Goal: Information Seeking & Learning: Compare options

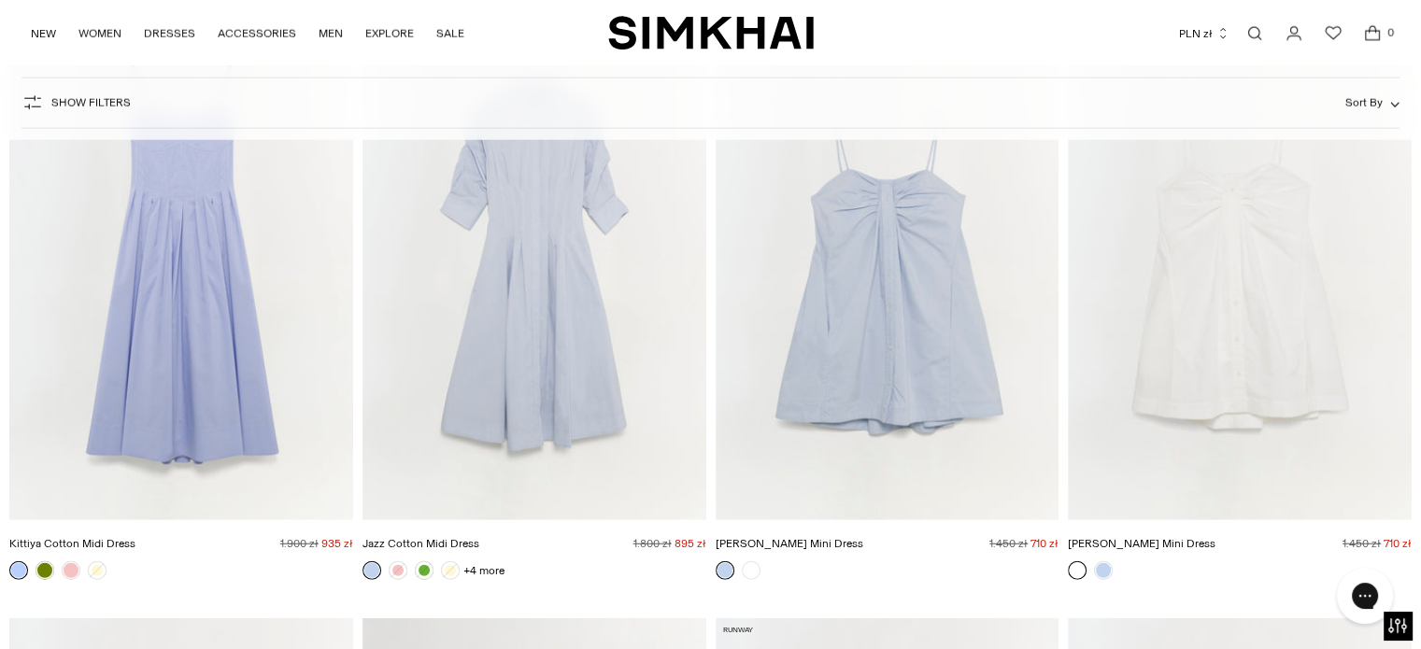
scroll to position [11676, 0]
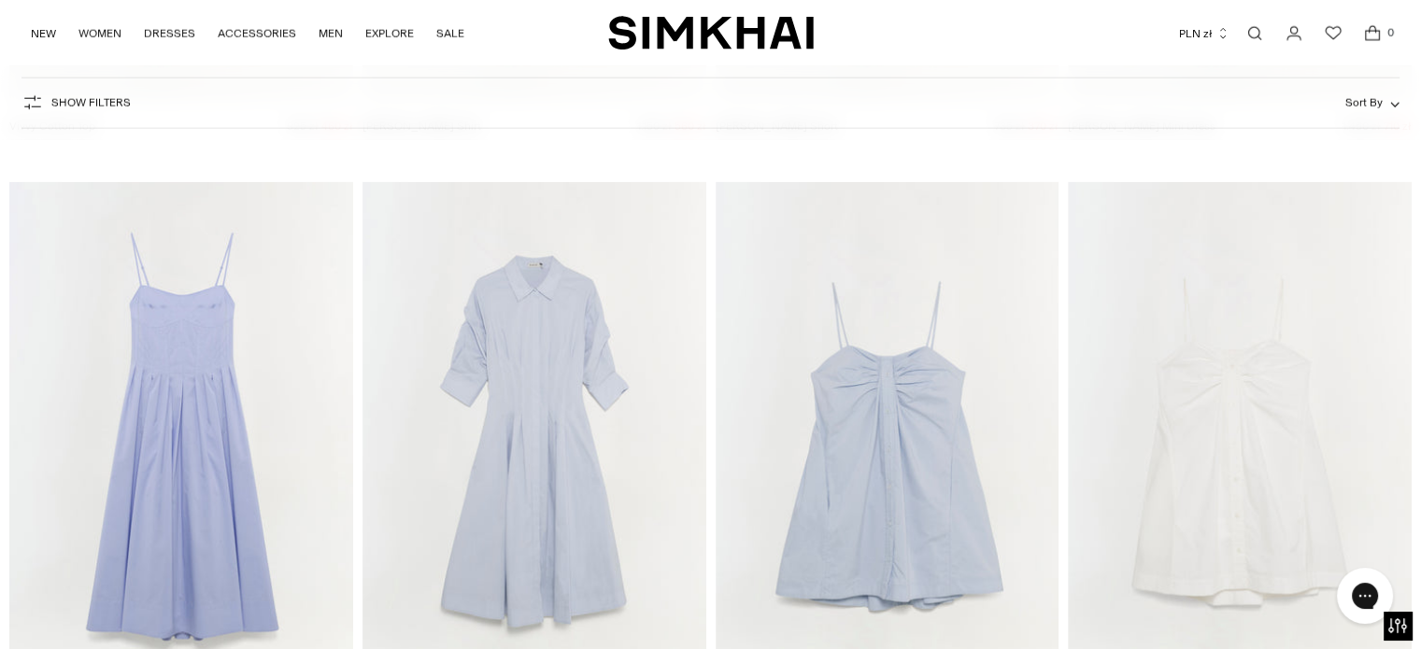
click at [0, 0] on img "Jazz Cotton Midi Dress" at bounding box center [0, 0] width 0 height 0
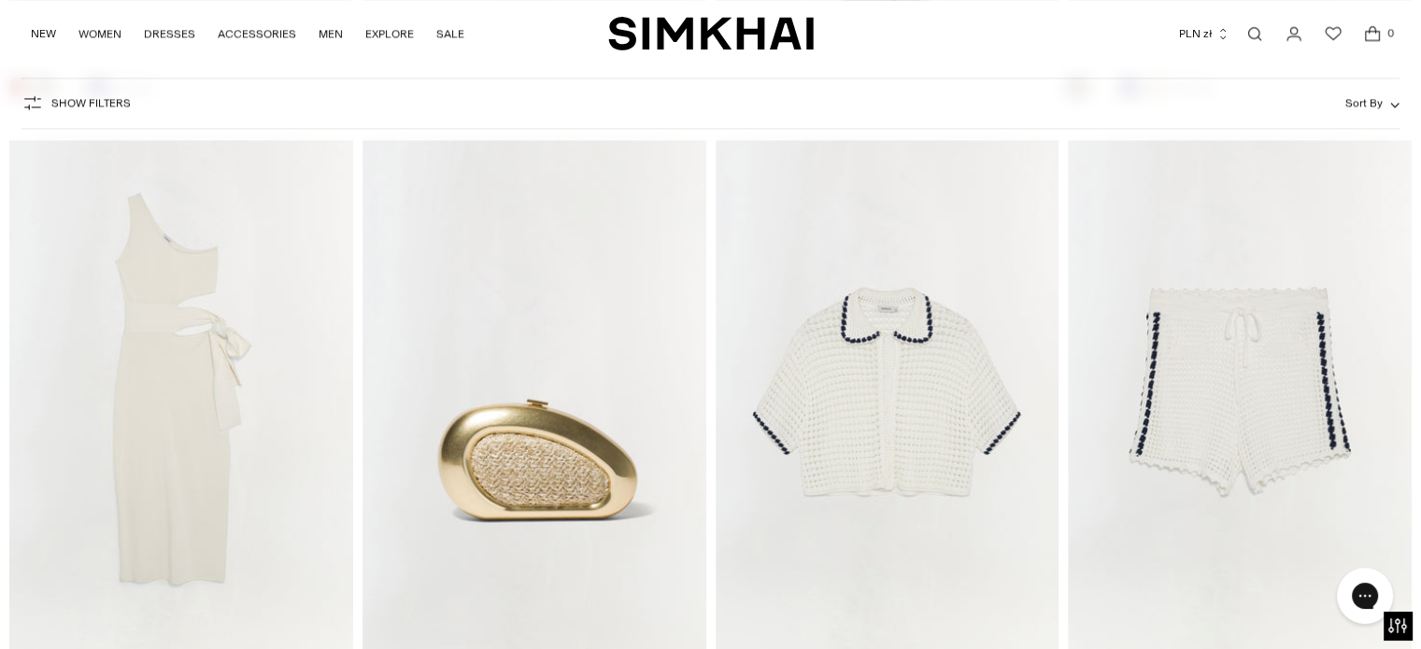
scroll to position [16814, 0]
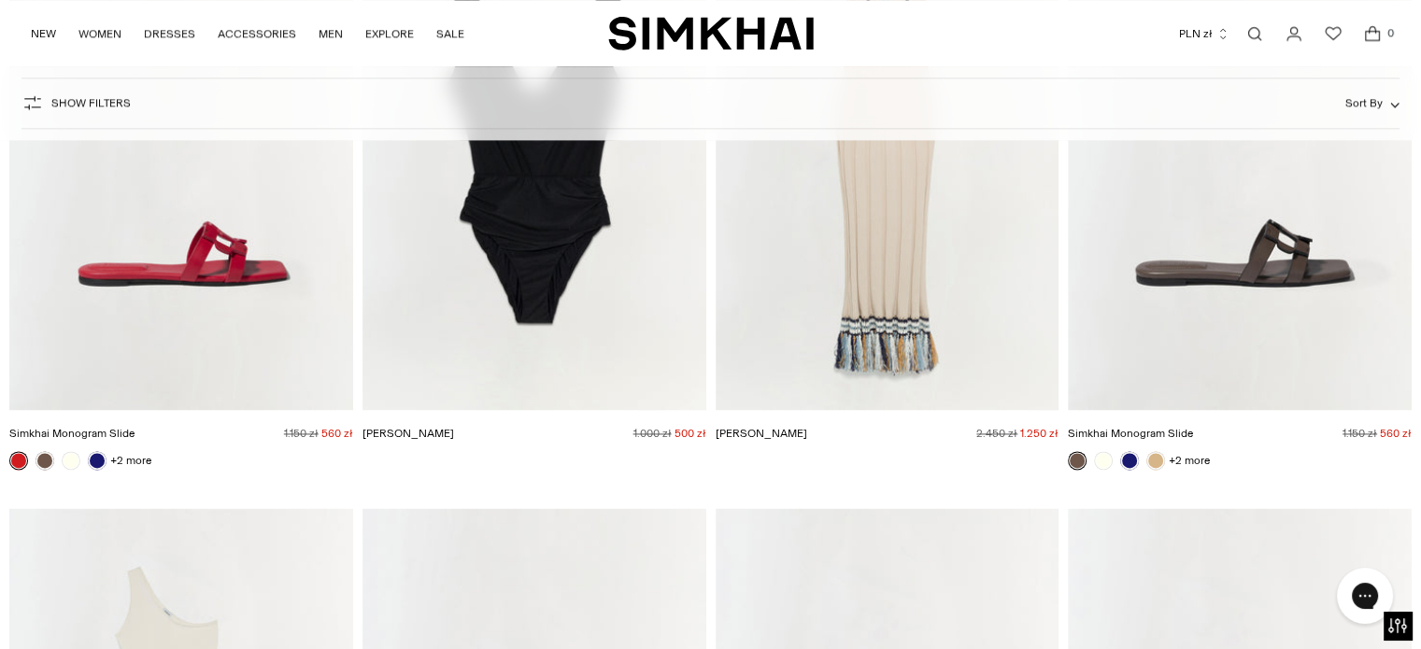
click at [0, 0] on img "Simkhai Monogram Slide" at bounding box center [0, 0] width 0 height 0
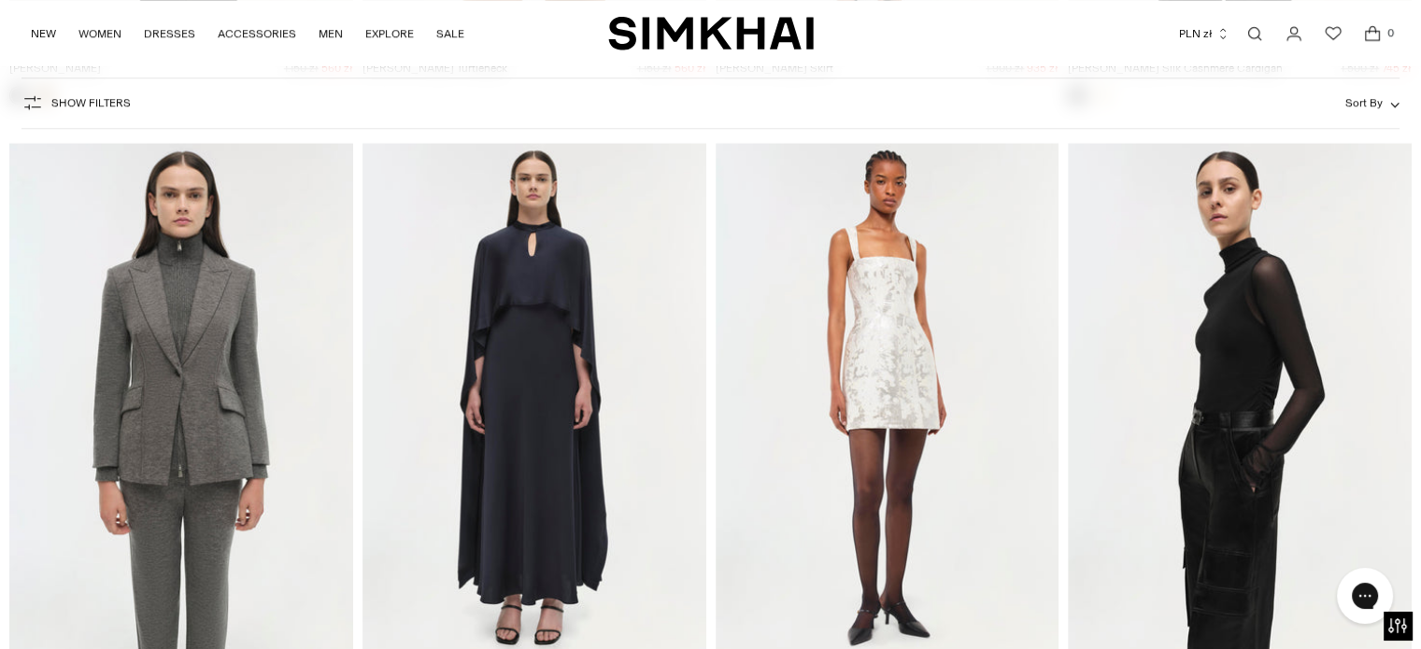
scroll to position [30079, 0]
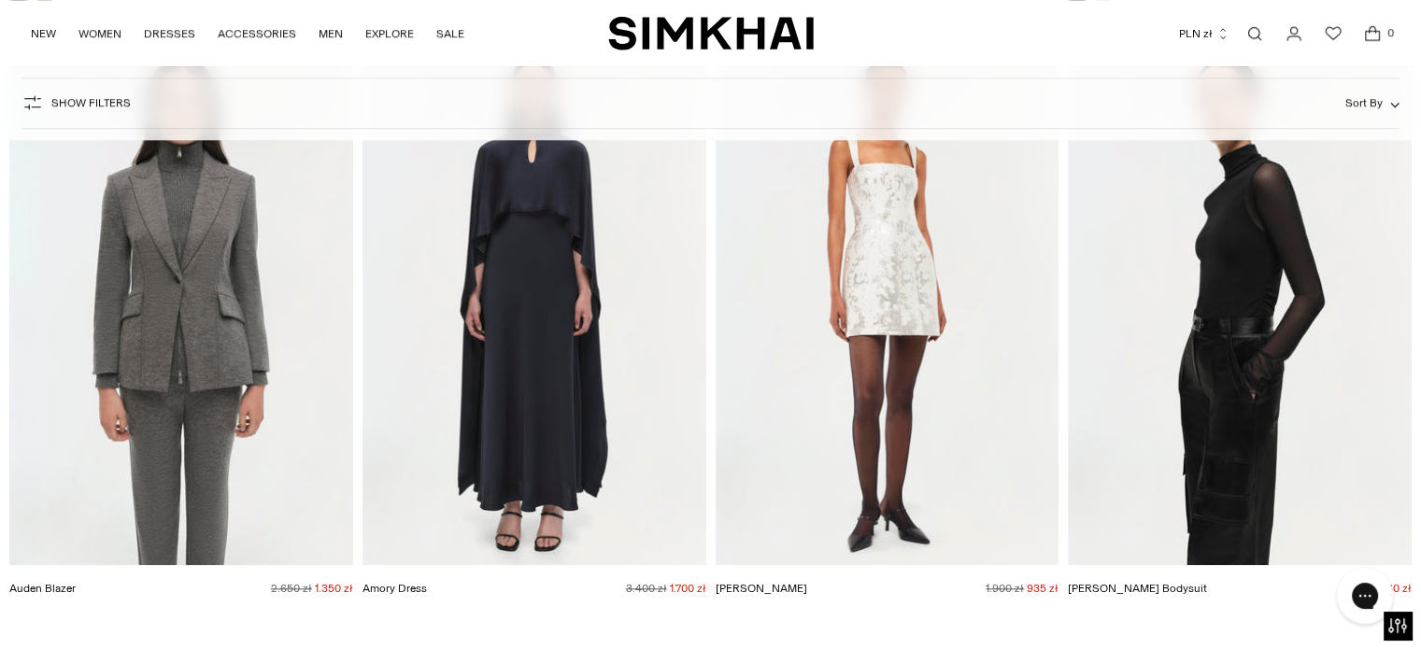
click at [0, 0] on img "Auden Blazer" at bounding box center [0, 0] width 0 height 0
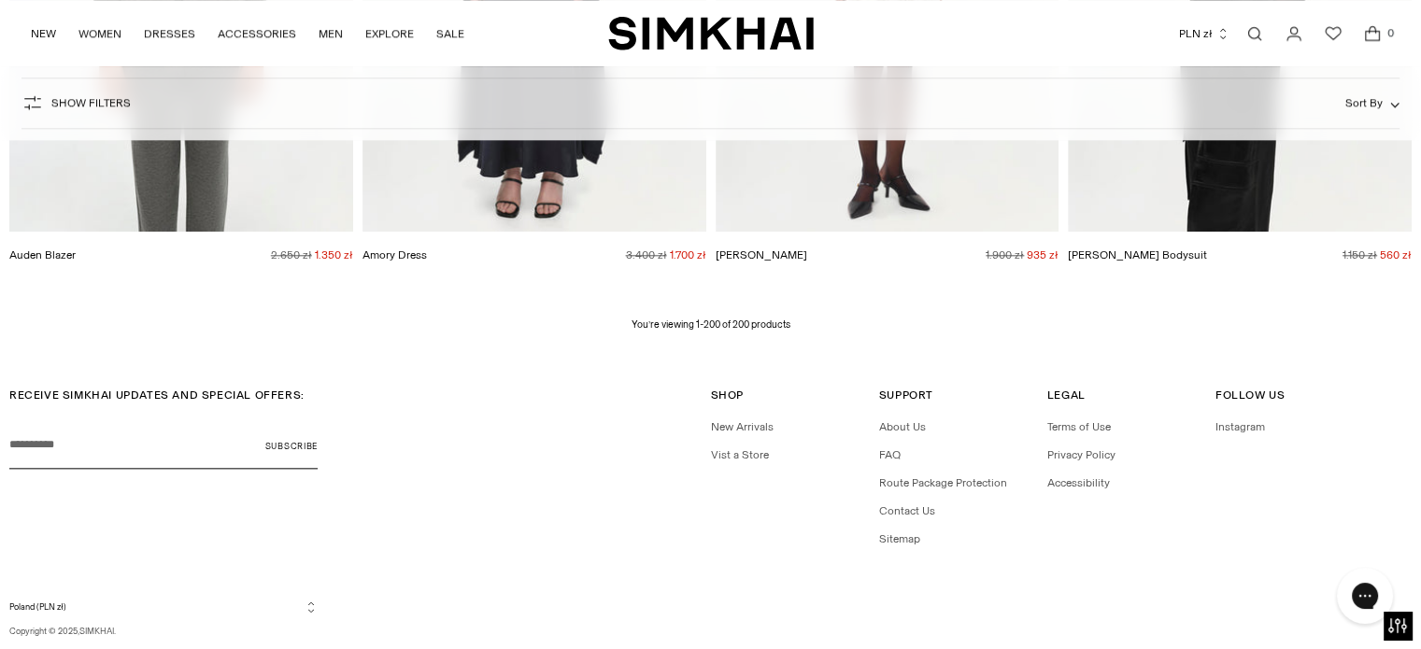
scroll to position [30178, 0]
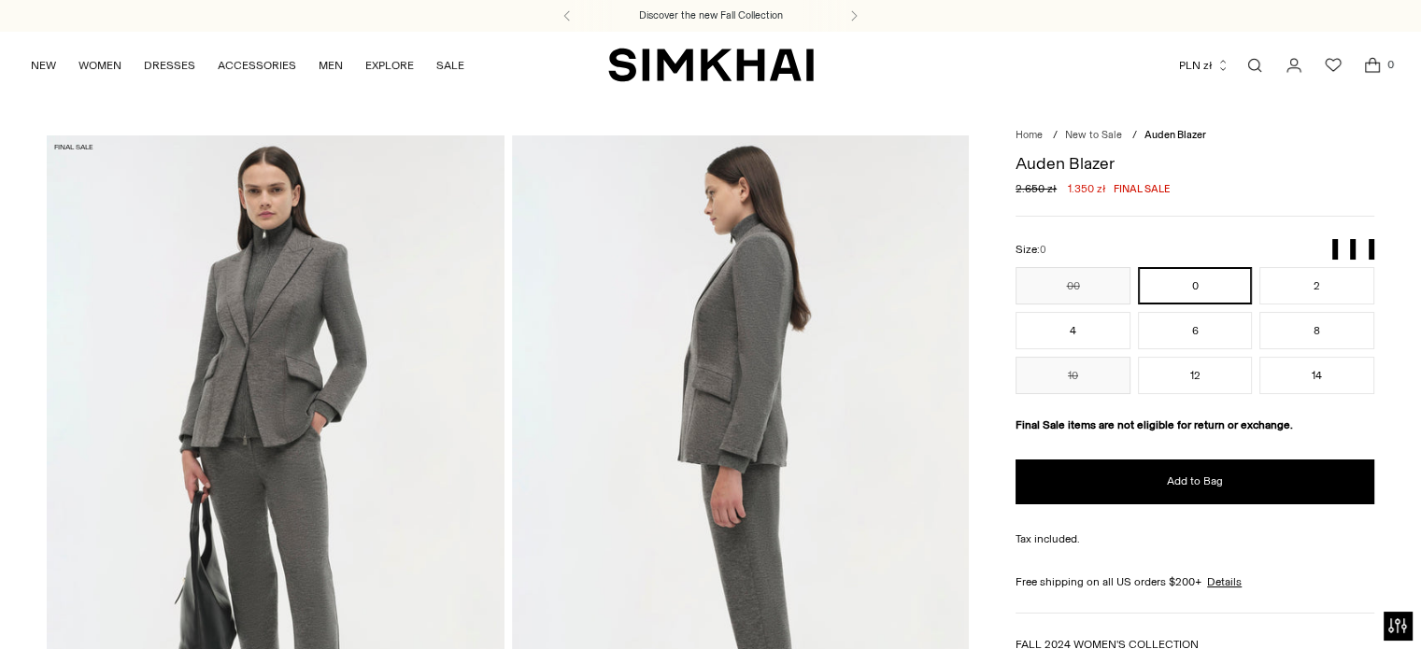
click at [344, 358] on img at bounding box center [275, 478] width 457 height 686
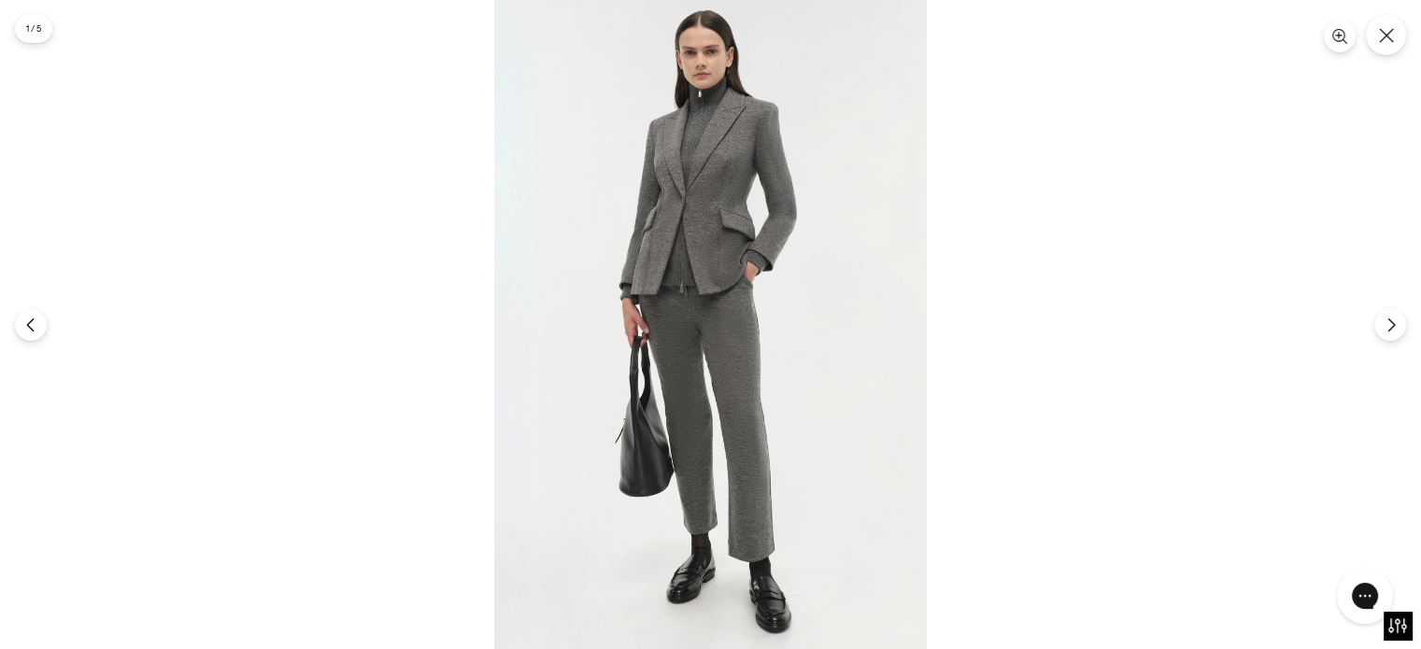
click at [717, 219] on img at bounding box center [710, 324] width 432 height 649
